Goal: Find specific page/section: Find specific page/section

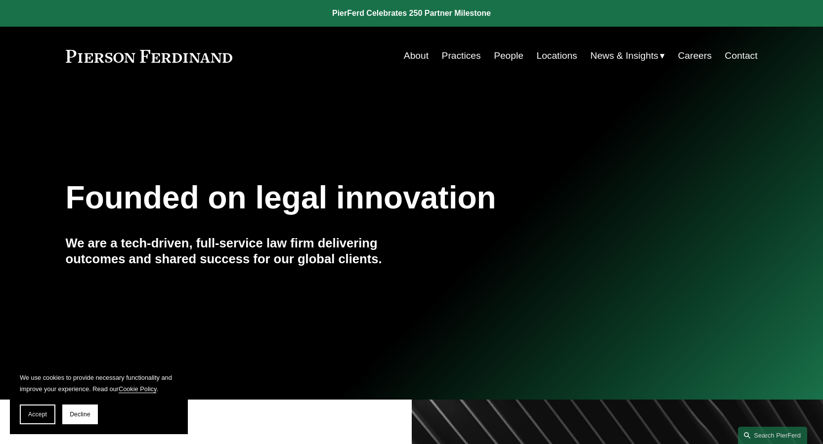
click at [511, 56] on link "People" at bounding box center [509, 55] width 30 height 19
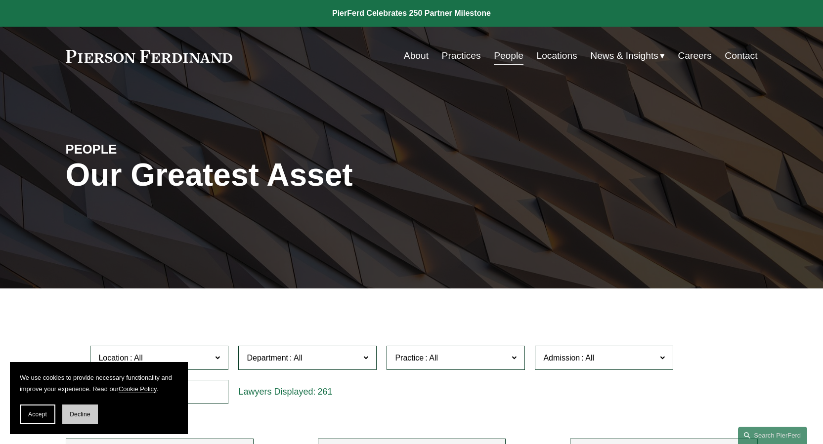
click at [83, 419] on button "Decline" at bounding box center [80, 415] width 36 height 20
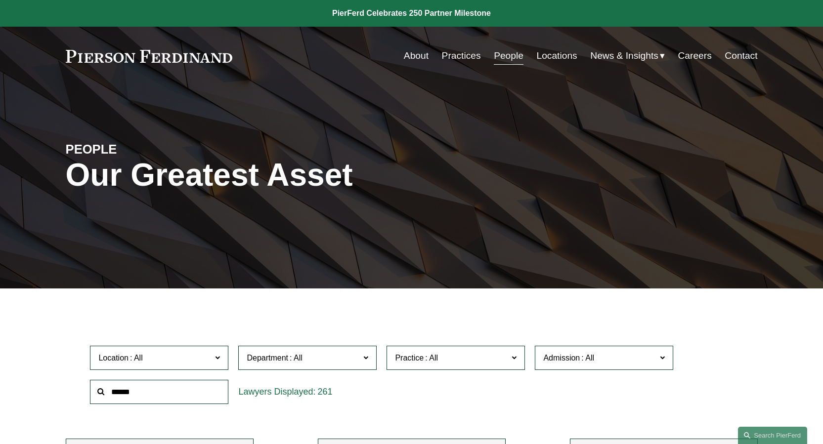
click at [145, 396] on input "text" at bounding box center [159, 392] width 138 height 24
type input "******"
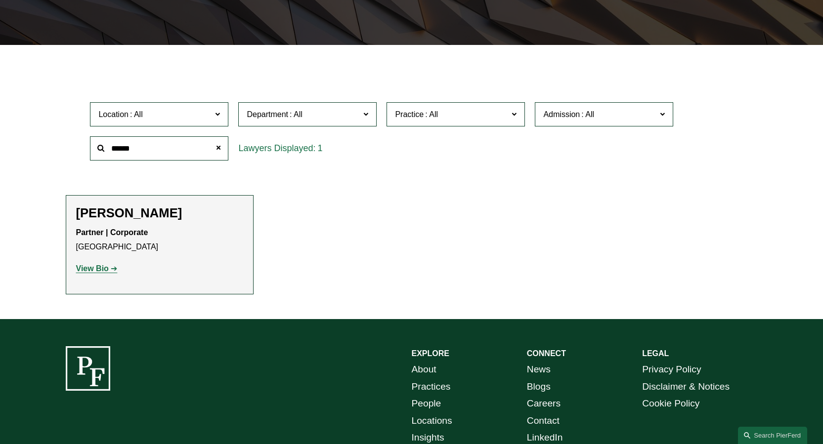
scroll to position [247, 0]
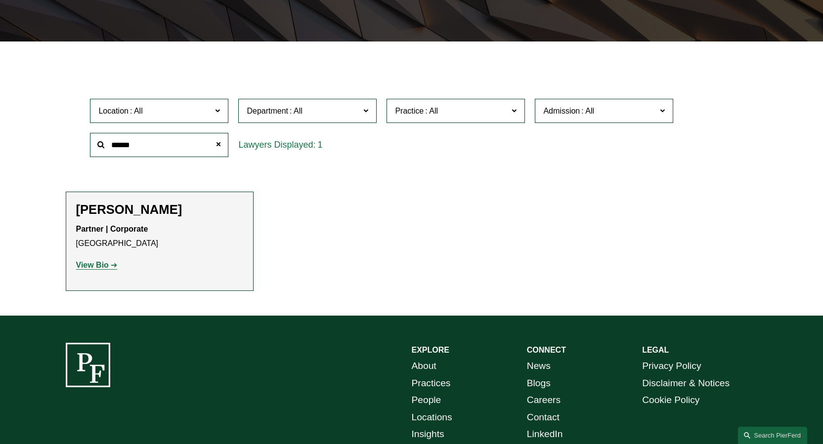
click at [98, 265] on strong "View Bio" at bounding box center [92, 265] width 33 height 8
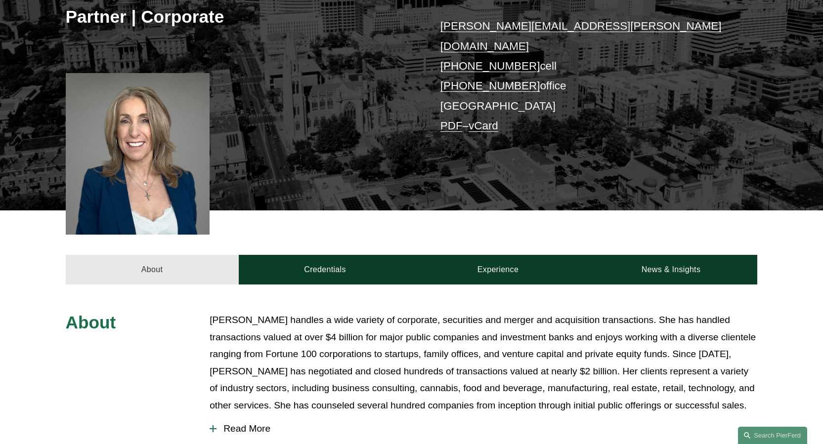
scroll to position [247, 0]
